Goal: Transaction & Acquisition: Purchase product/service

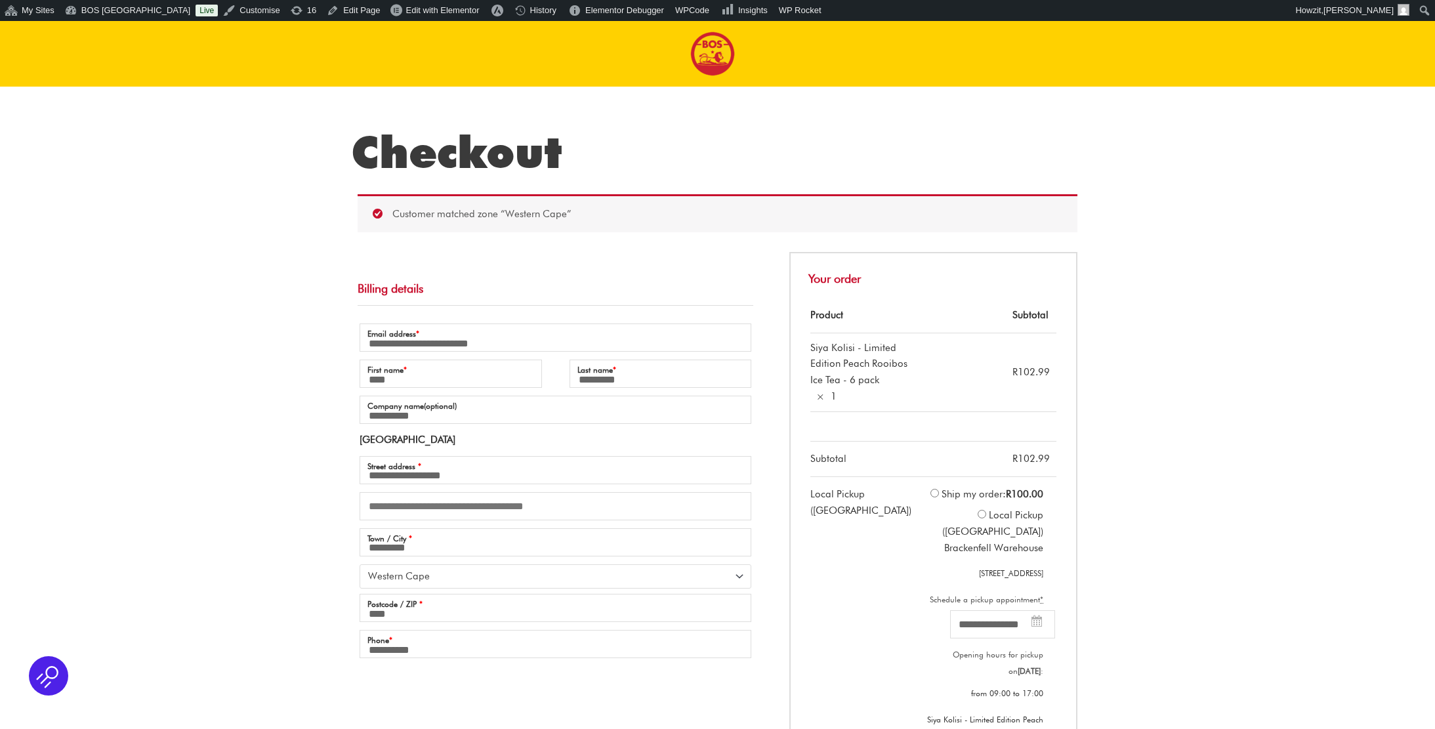
select select "**"
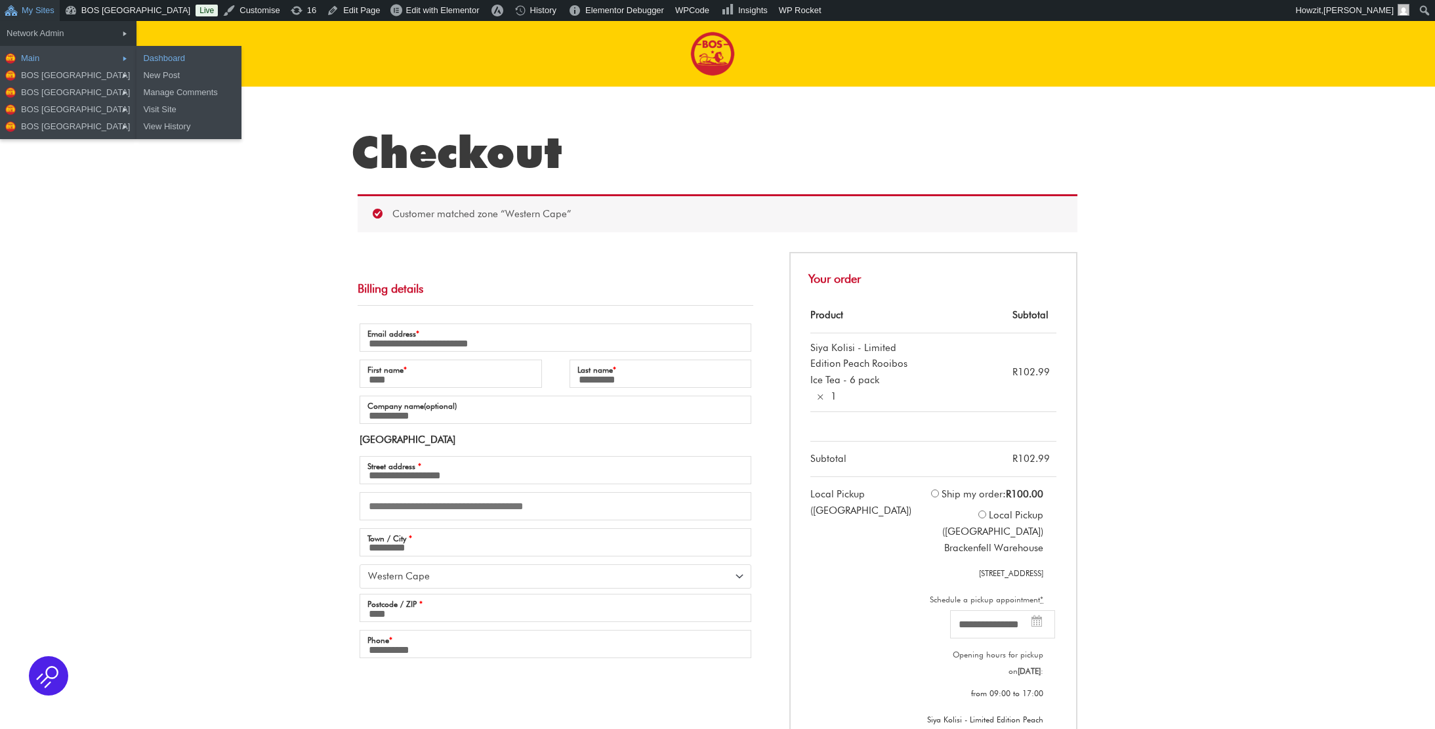
click at [138, 59] on link "Dashboard" at bounding box center [188, 58] width 105 height 17
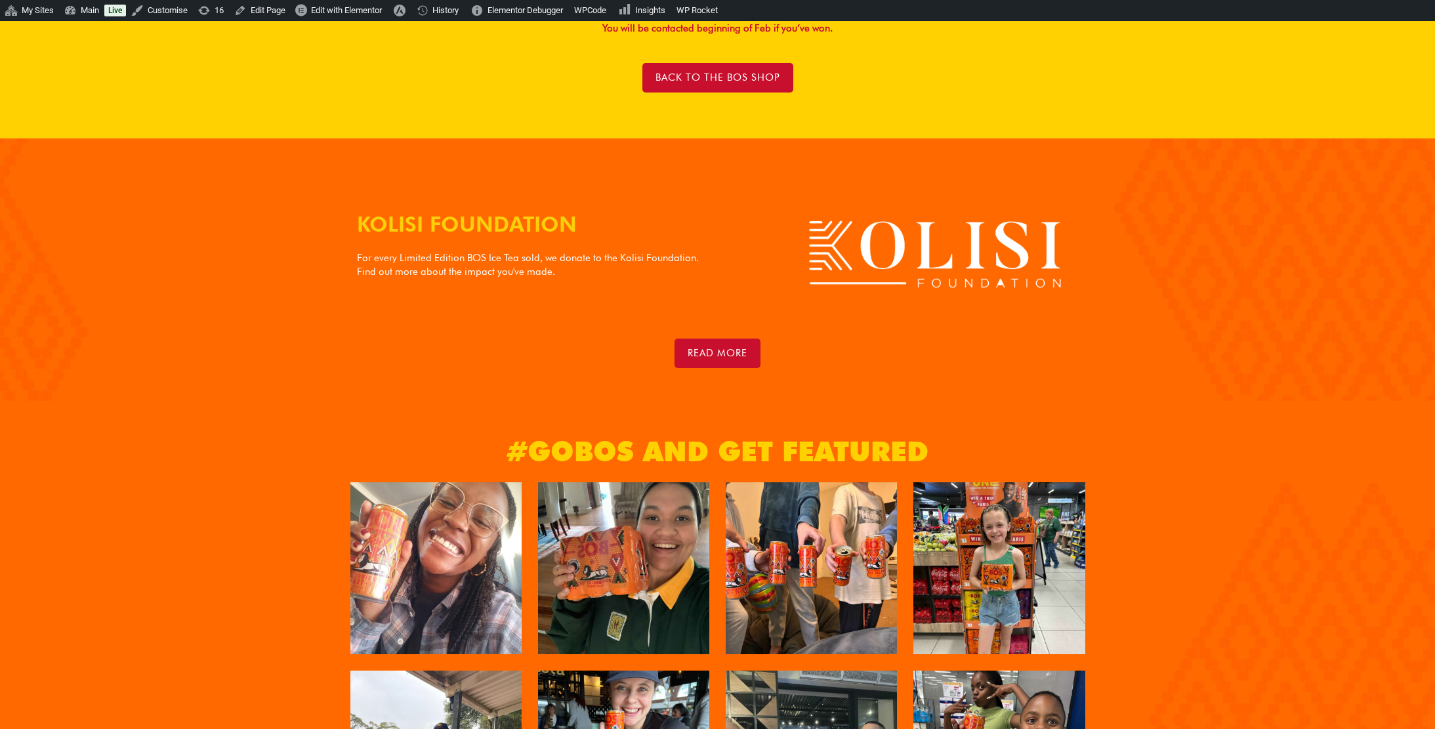
scroll to position [1185, 0]
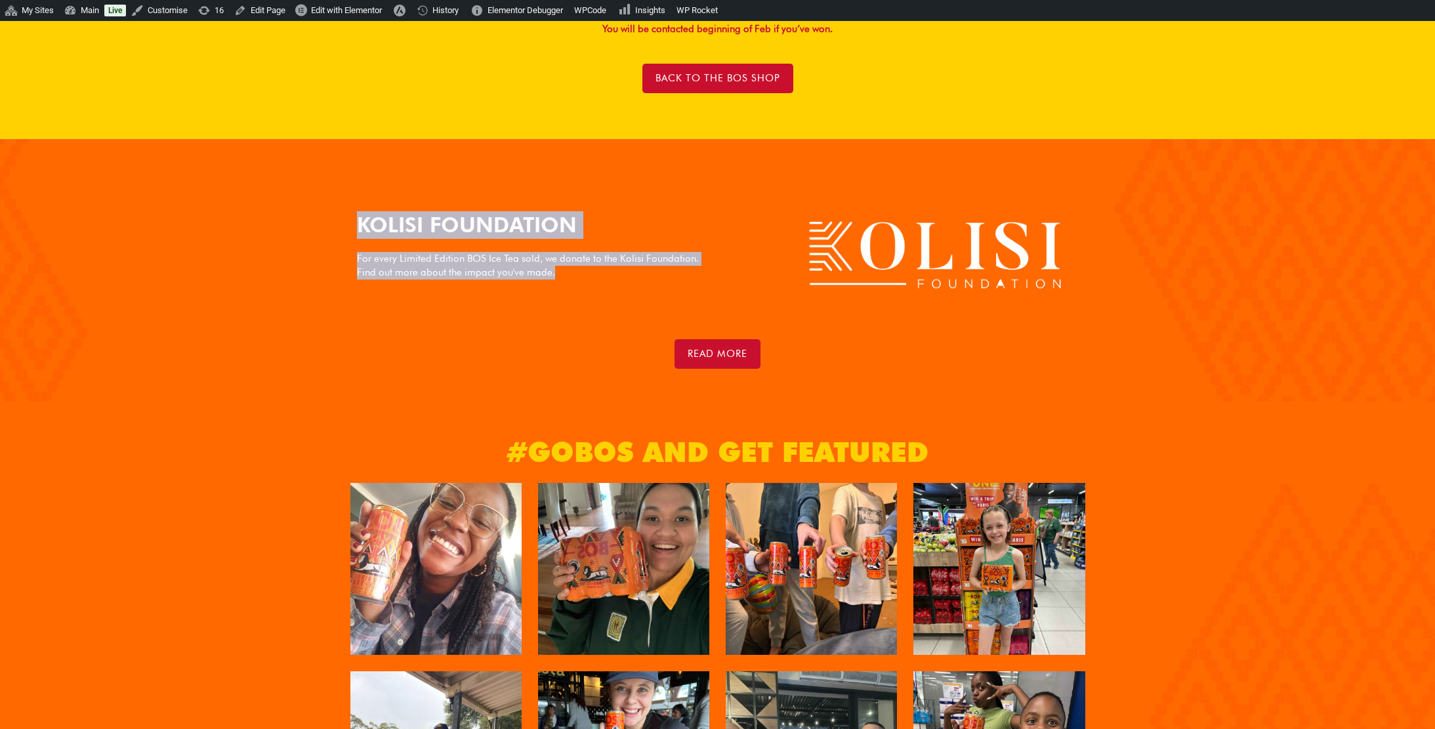
drag, startPoint x: 361, startPoint y: 226, endPoint x: 575, endPoint y: 266, distance: 217.6
click at [575, 266] on div "KOLISI FOUNDATION For every Limited Edition BOS Ice Tea sold, we donate to the …" at bounding box center [533, 255] width 367 height 101
copy div "KOLISI FOUNDATION For every Limited Edition BOS Ice Tea sold, we donate to the …"
click at [709, 359] on link "read more" at bounding box center [717, 354] width 86 height 30
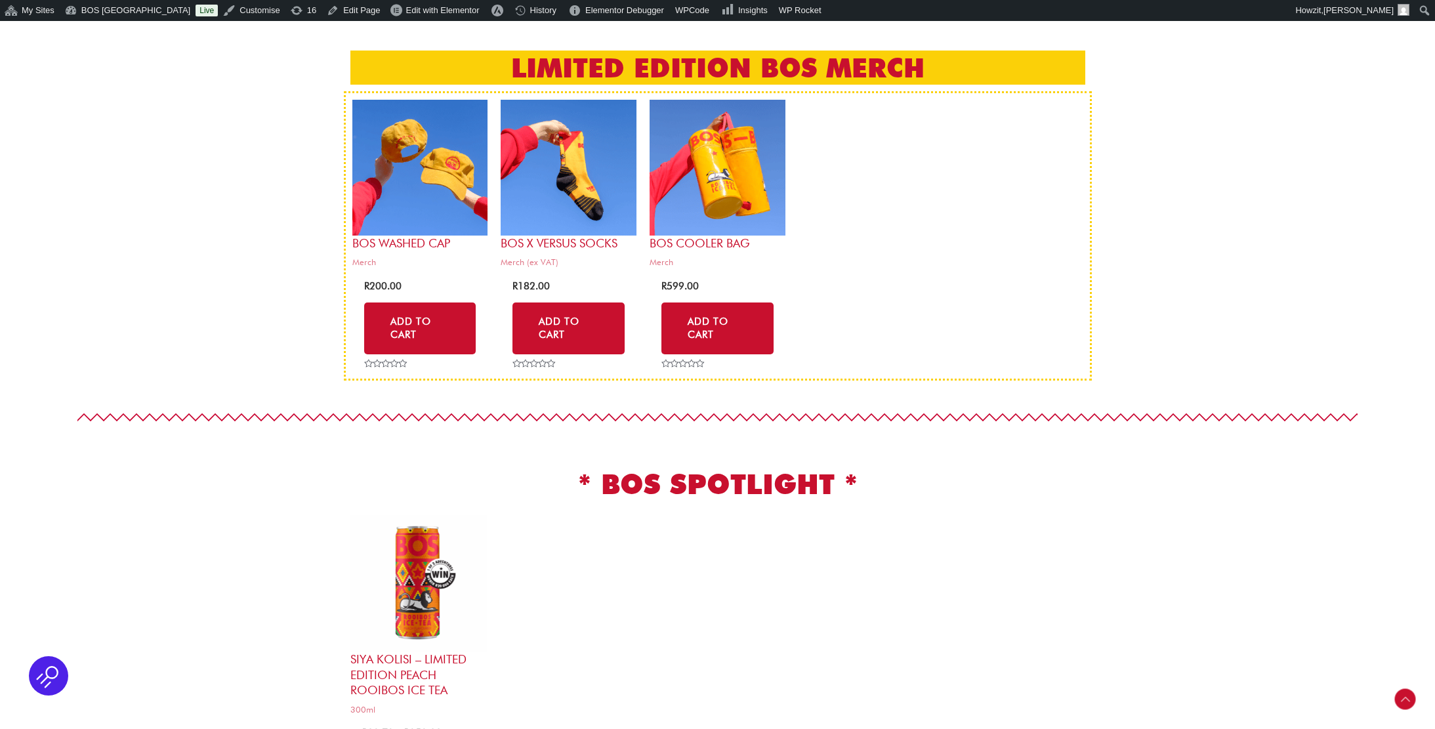
scroll to position [417, 0]
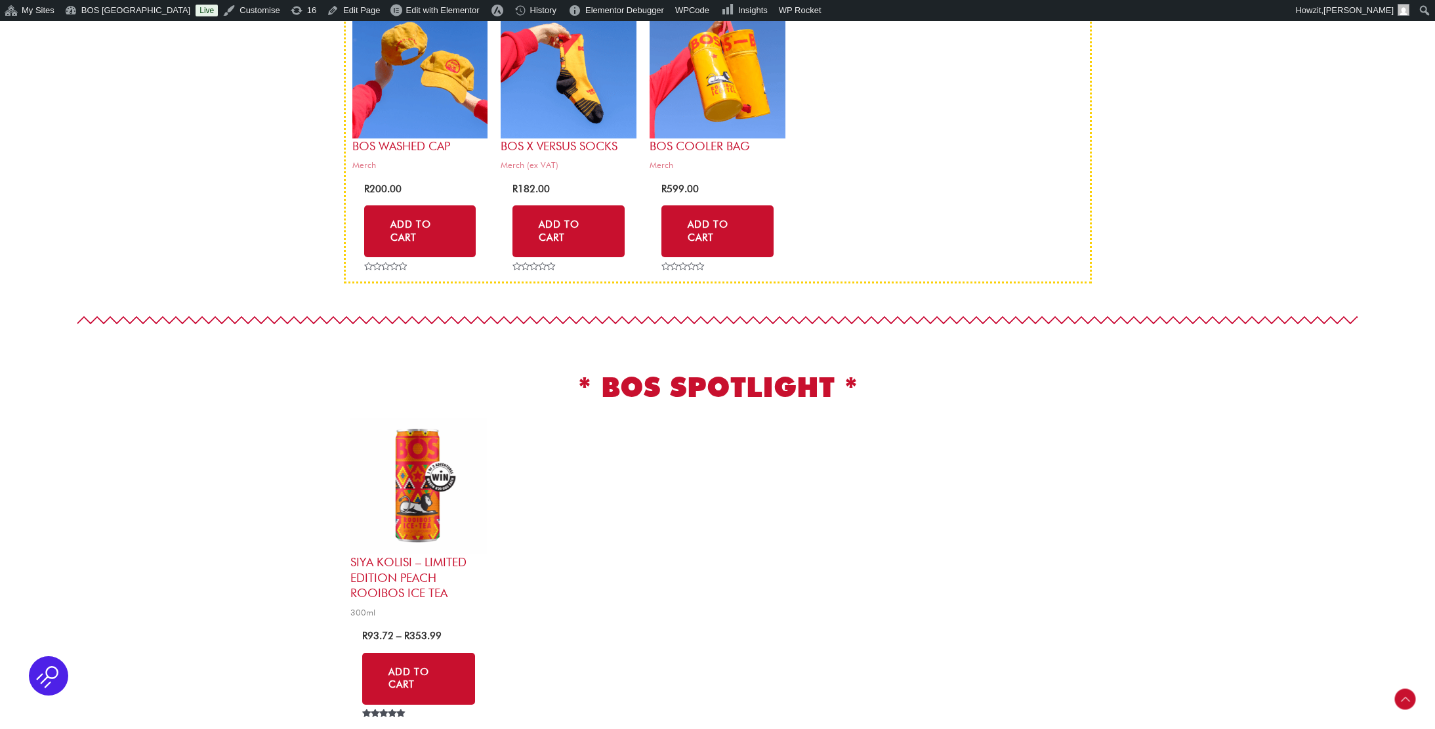
click at [428, 429] on img at bounding box center [418, 486] width 136 height 136
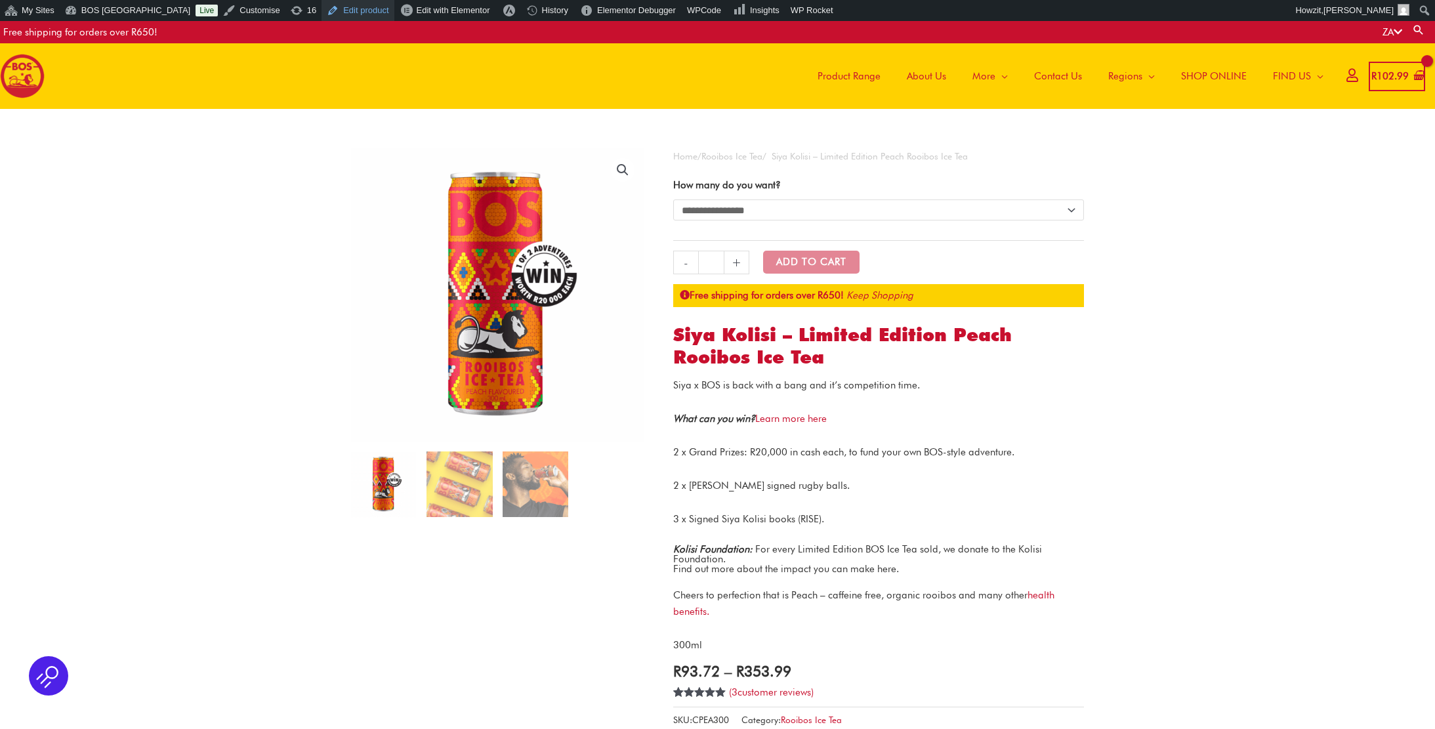
click at [323, 9] on link "Edit product" at bounding box center [358, 10] width 72 height 21
